Goal: Task Accomplishment & Management: Use online tool/utility

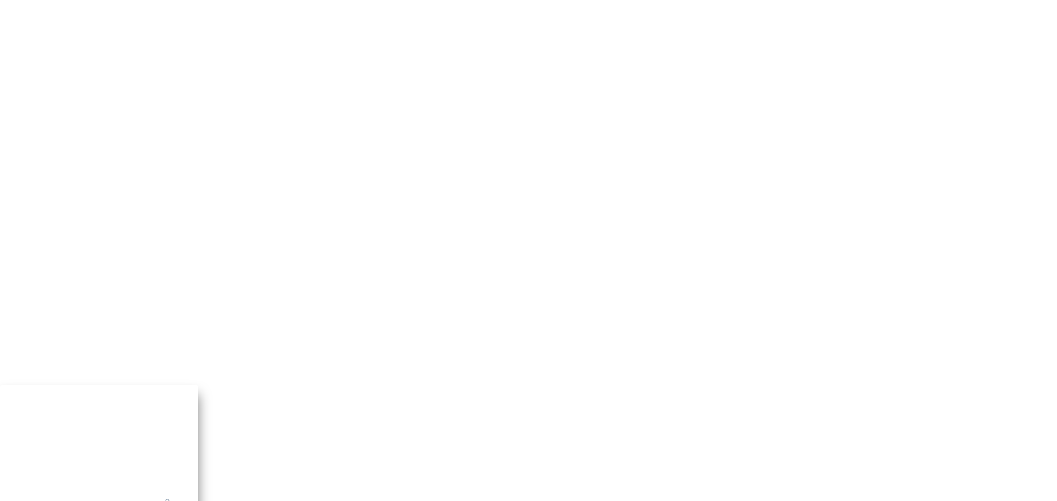
type input "admin@devicewise.com"
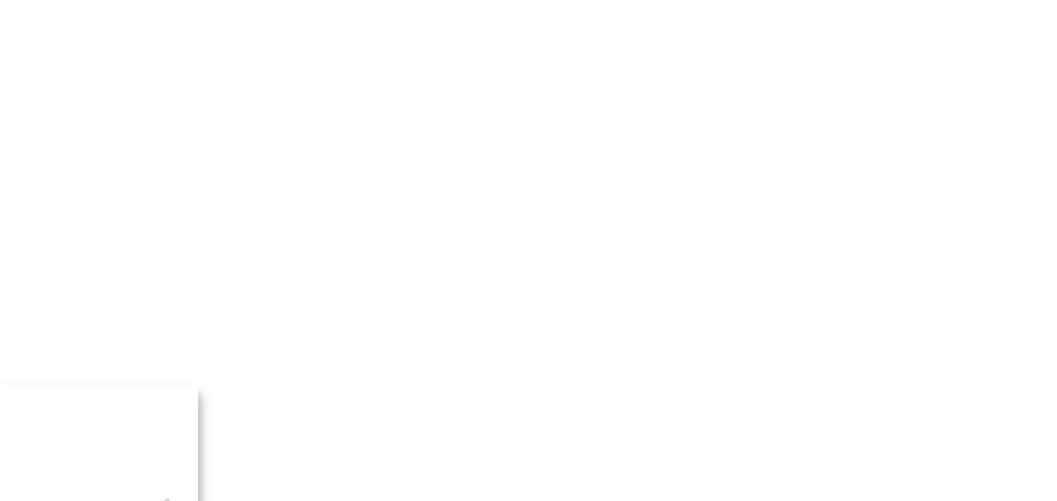
click at [119, 501] on input "admin@devicewise.com" at bounding box center [71, 508] width 96 height 10
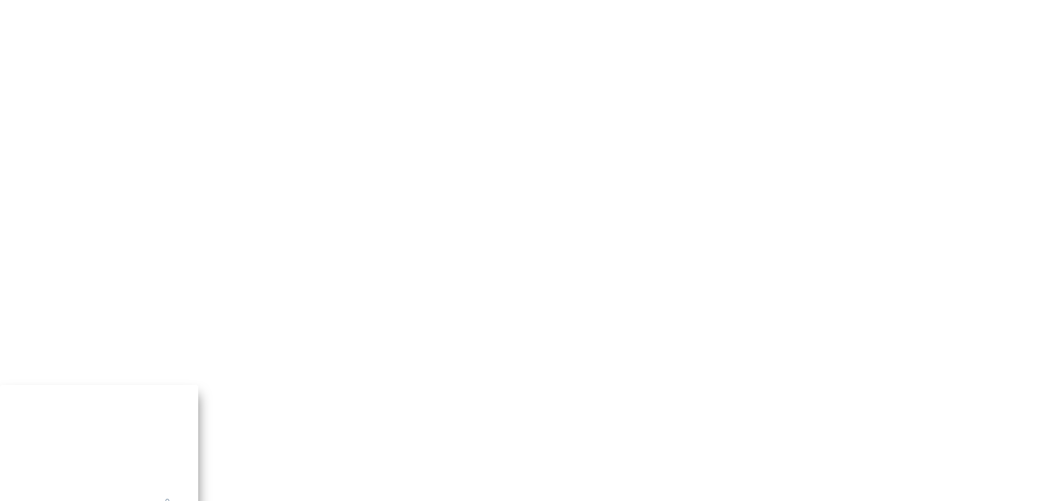
type input "admin@devicewise.com"
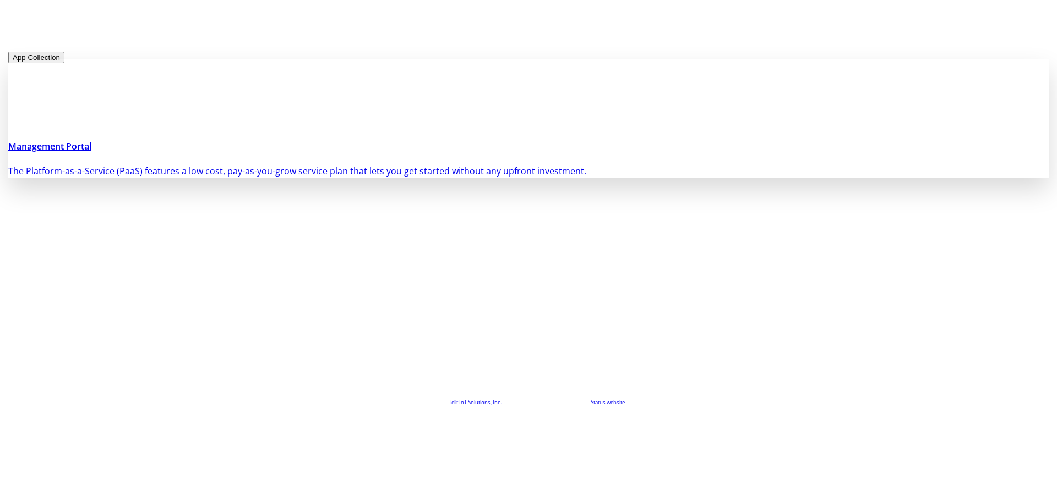
drag, startPoint x: 319, startPoint y: 158, endPoint x: 326, endPoint y: 157, distance: 7.7
click at [317, 153] on h4 "Management Portal" at bounding box center [528, 146] width 1040 height 13
